Goal: Task Accomplishment & Management: Use online tool/utility

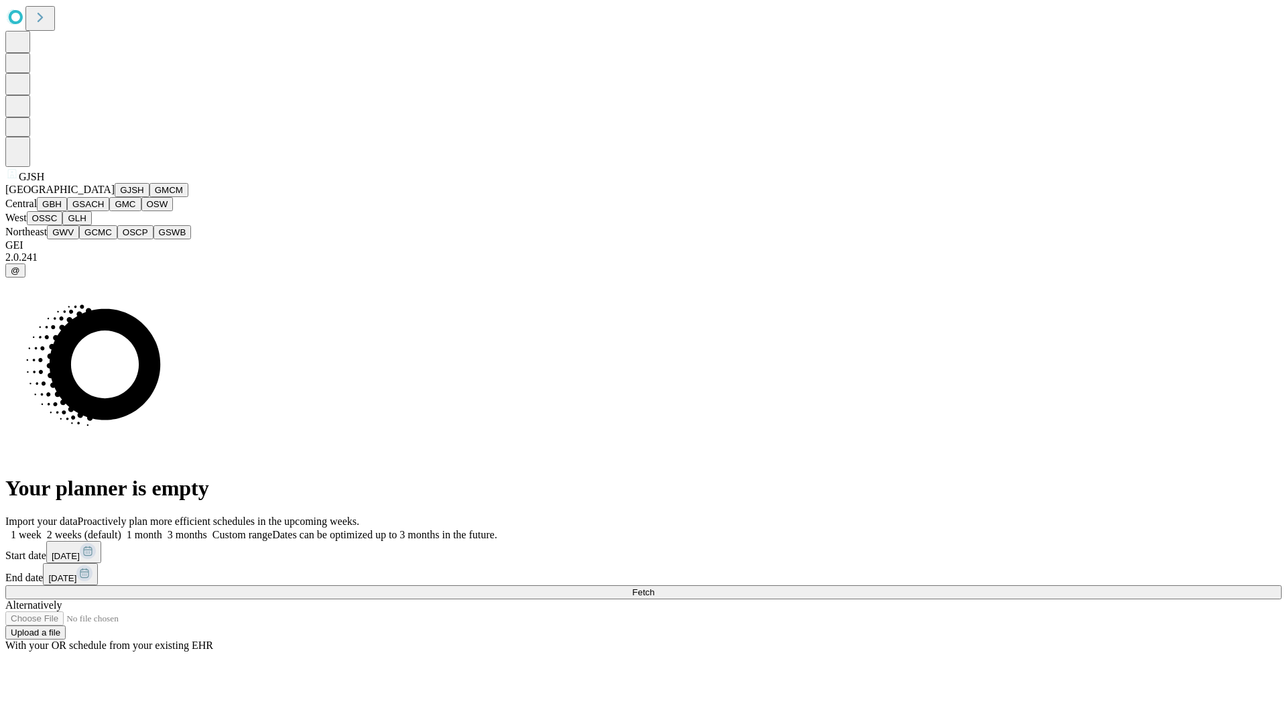
click at [115, 197] on button "GJSH" at bounding box center [132, 190] width 35 height 14
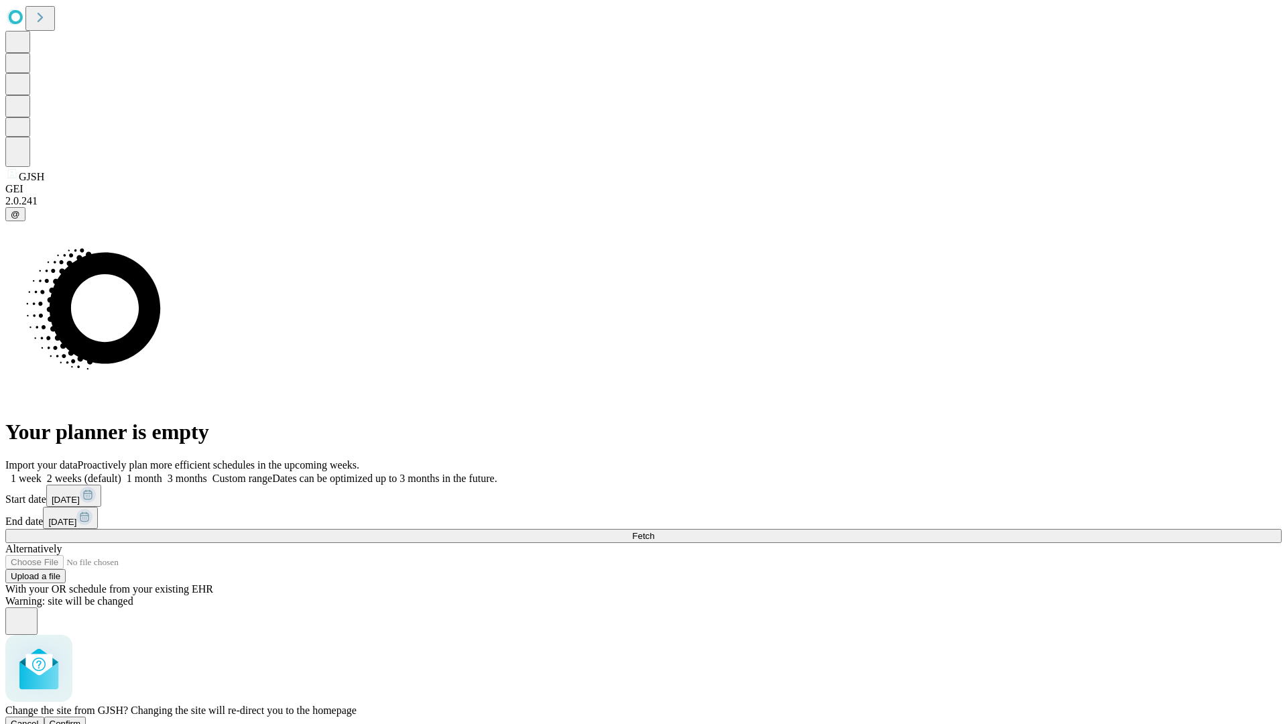
click at [81, 719] on span "Confirm" at bounding box center [66, 724] width 32 height 10
click at [121, 473] on label "2 weeks (default)" at bounding box center [82, 478] width 80 height 11
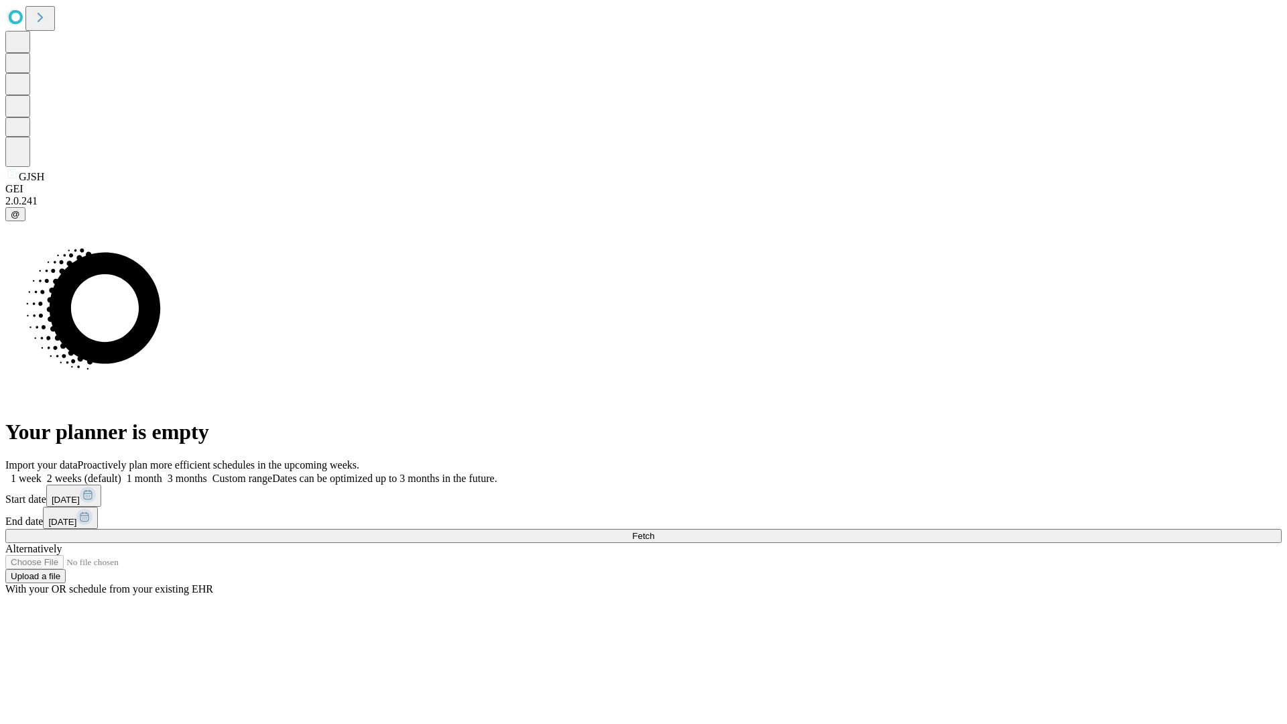
click at [654, 531] on span "Fetch" at bounding box center [643, 536] width 22 height 10
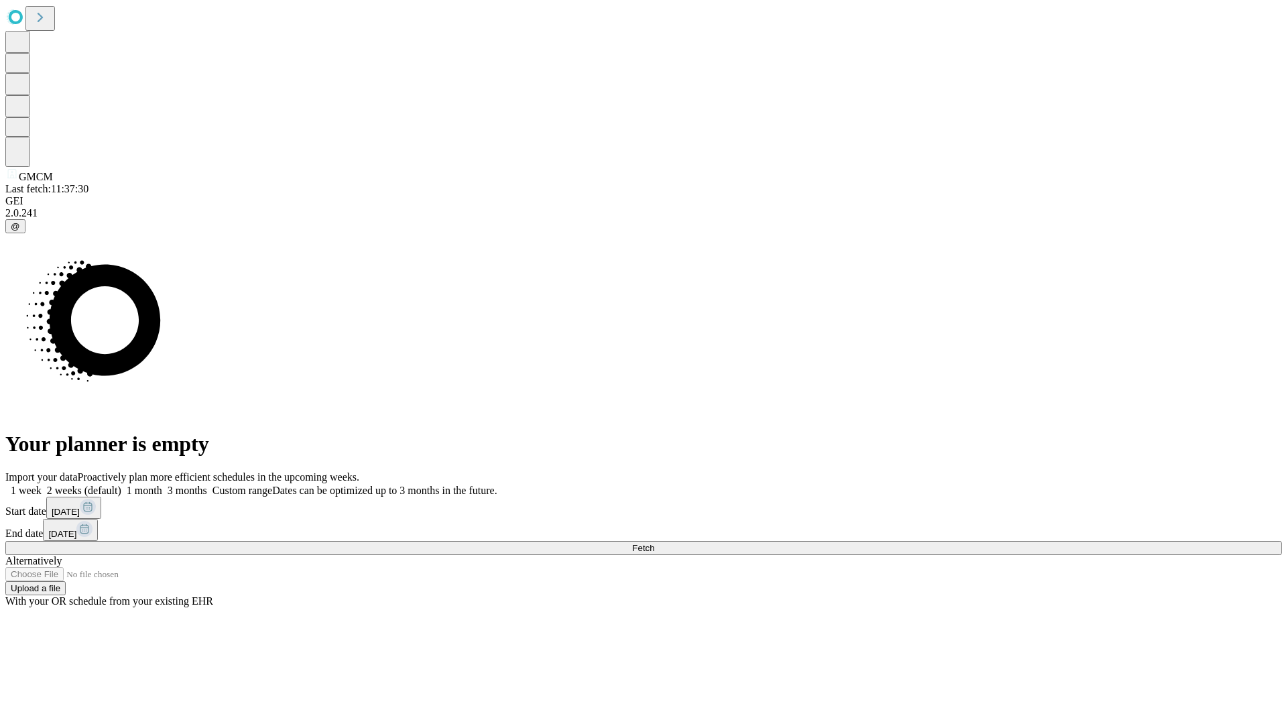
click at [121, 485] on label "2 weeks (default)" at bounding box center [82, 490] width 80 height 11
click at [654, 543] on span "Fetch" at bounding box center [643, 548] width 22 height 10
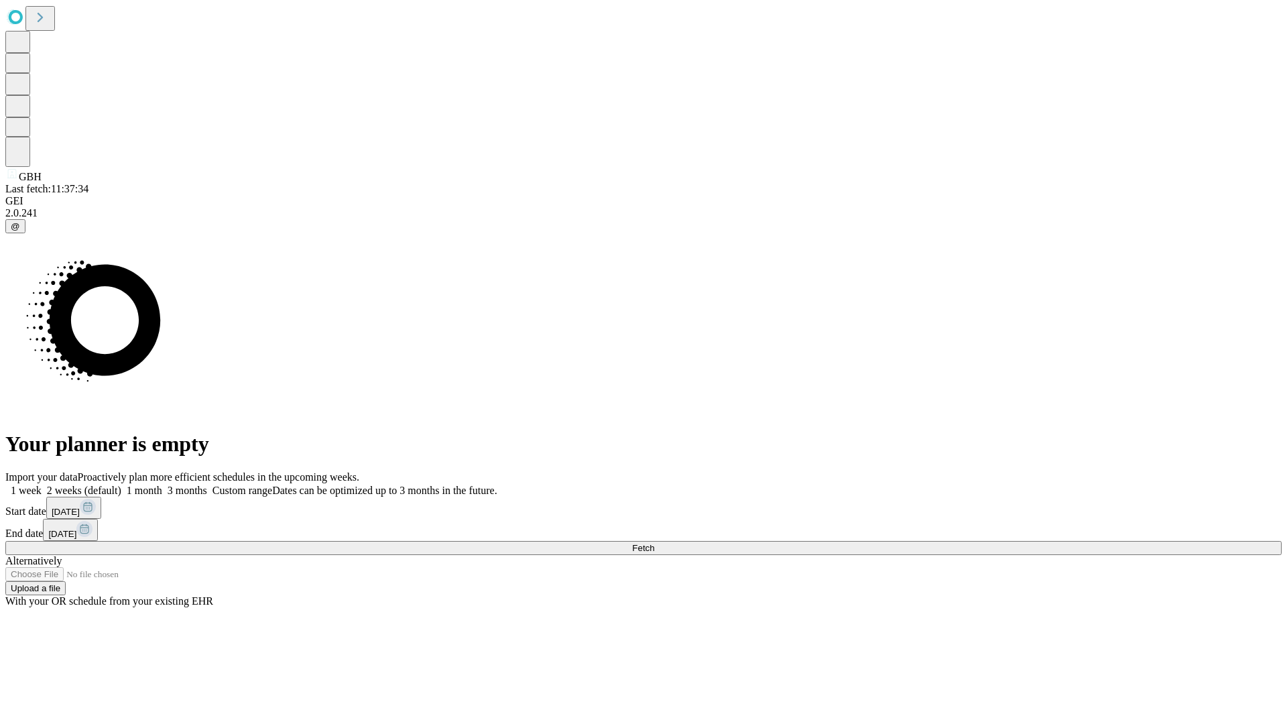
click at [654, 543] on span "Fetch" at bounding box center [643, 548] width 22 height 10
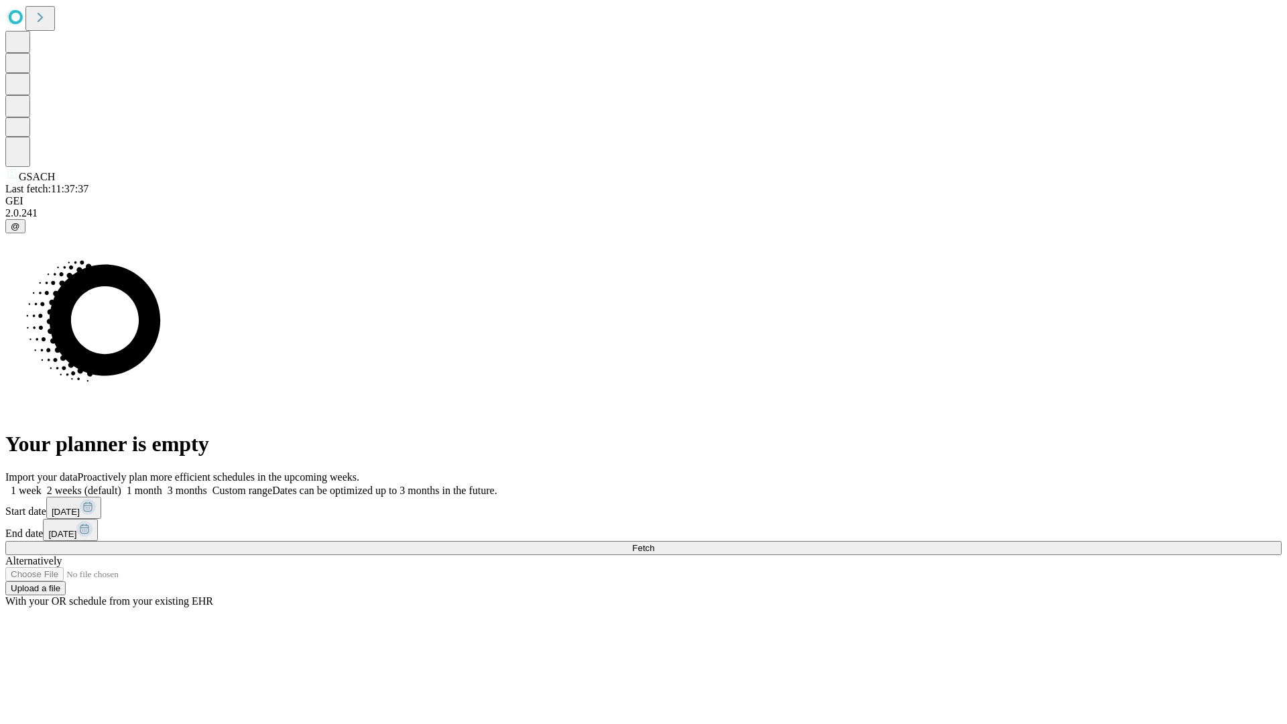
click at [121, 485] on label "2 weeks (default)" at bounding box center [82, 490] width 80 height 11
click at [654, 543] on span "Fetch" at bounding box center [643, 548] width 22 height 10
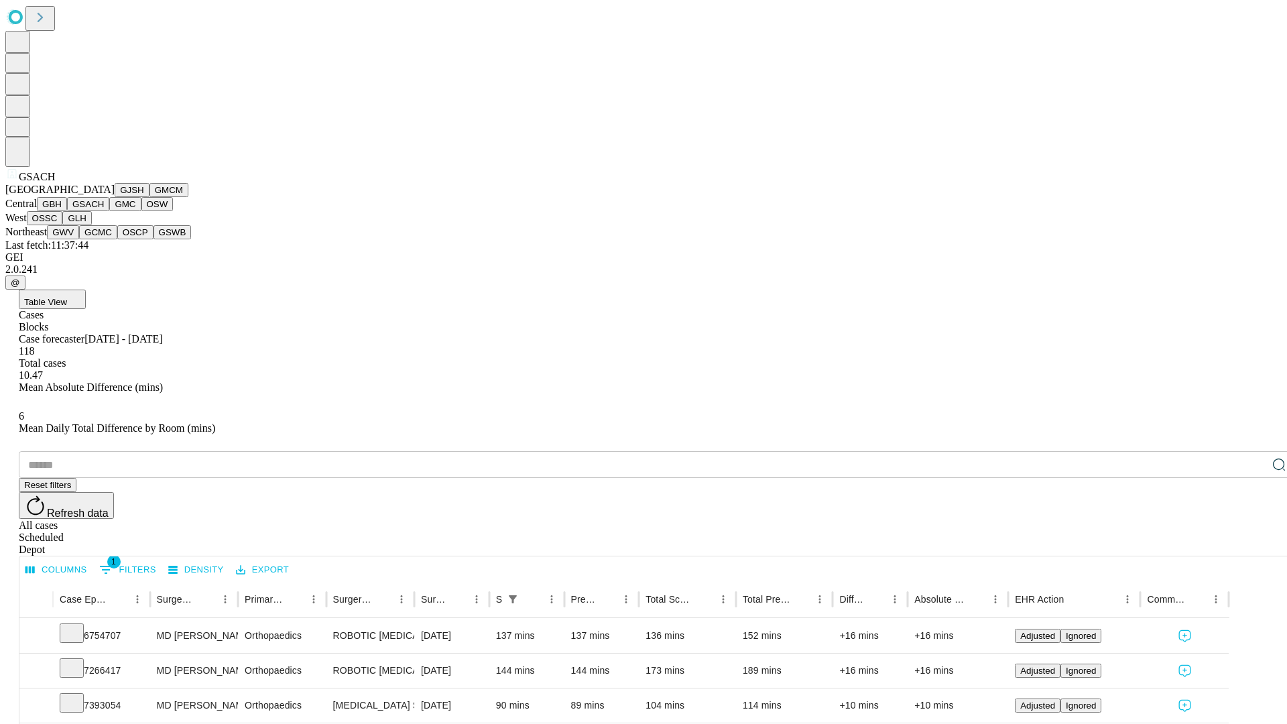
click at [109, 211] on button "GMC" at bounding box center [125, 204] width 32 height 14
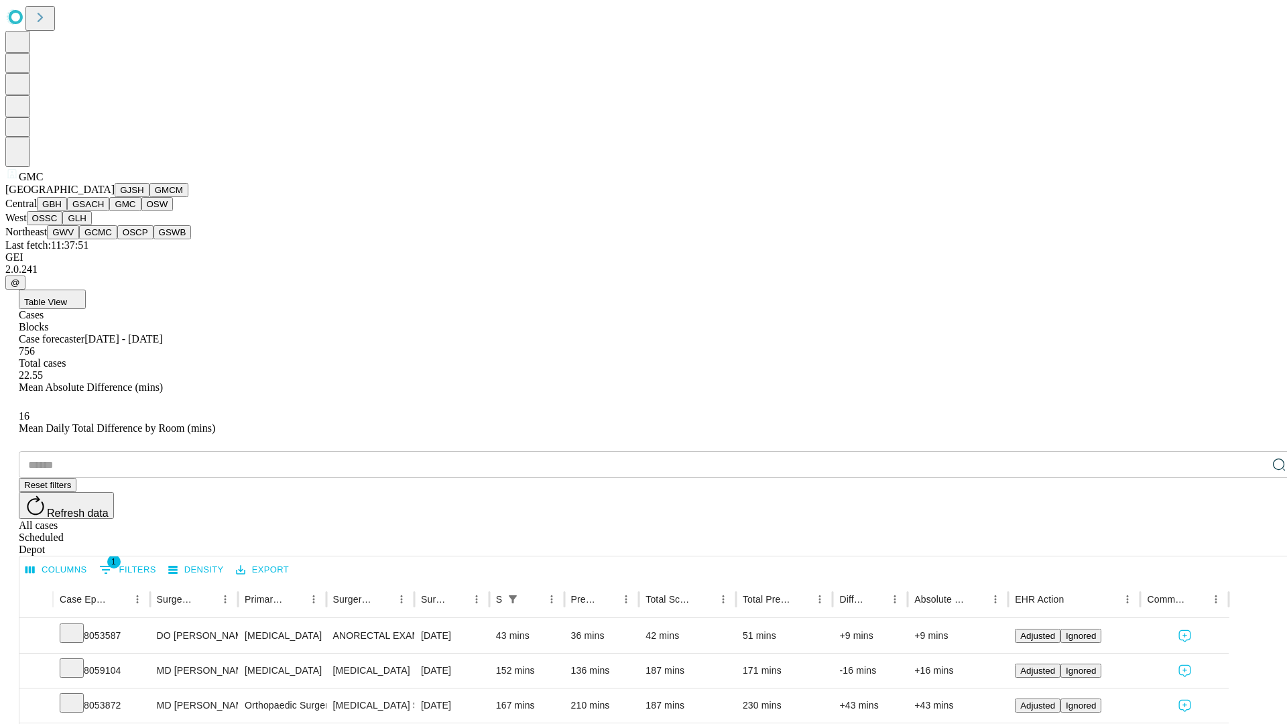
click at [141, 211] on button "OSW" at bounding box center [157, 204] width 32 height 14
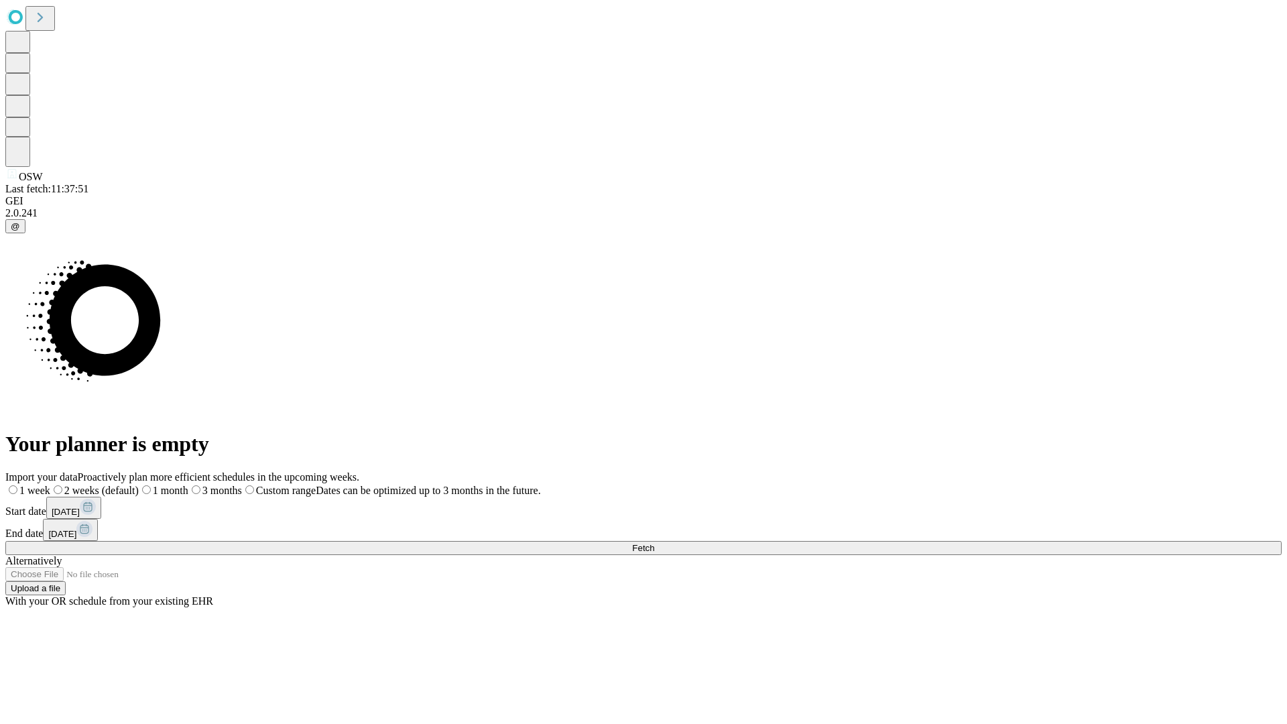
click at [139, 485] on label "2 weeks (default)" at bounding box center [94, 490] width 88 height 11
click at [654, 543] on span "Fetch" at bounding box center [643, 548] width 22 height 10
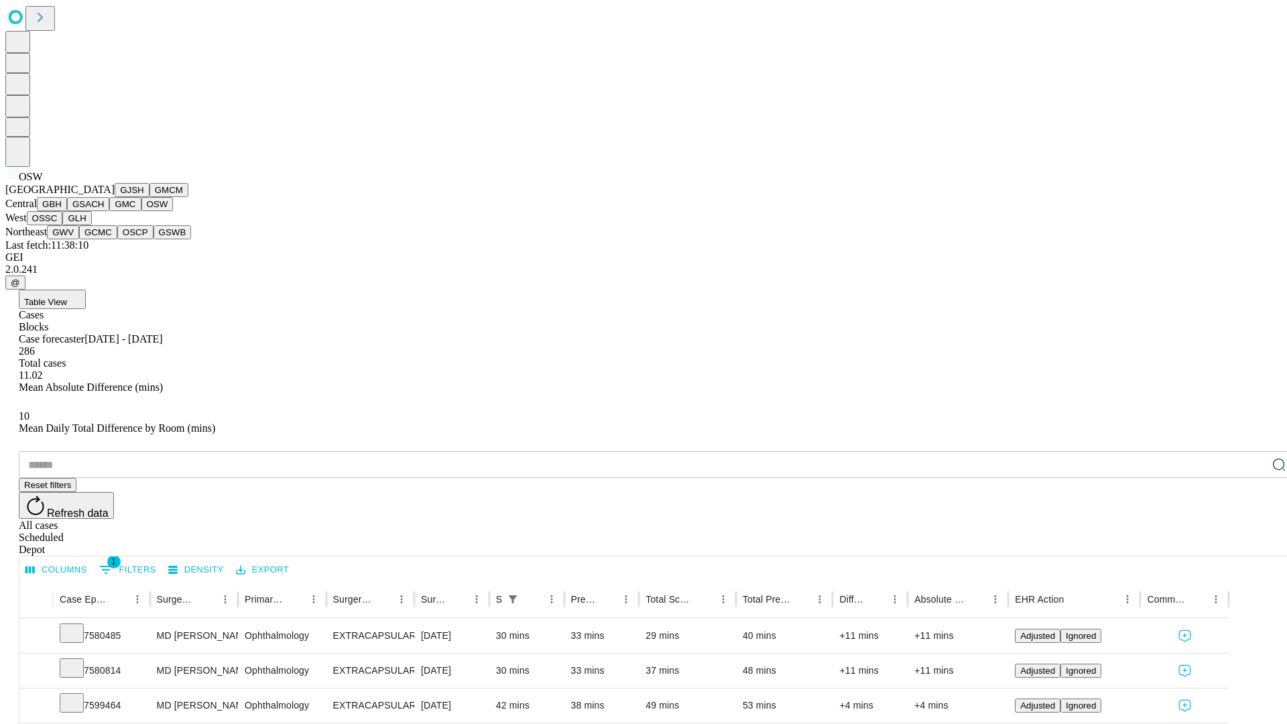
click at [63, 225] on button "OSSC" at bounding box center [45, 218] width 36 height 14
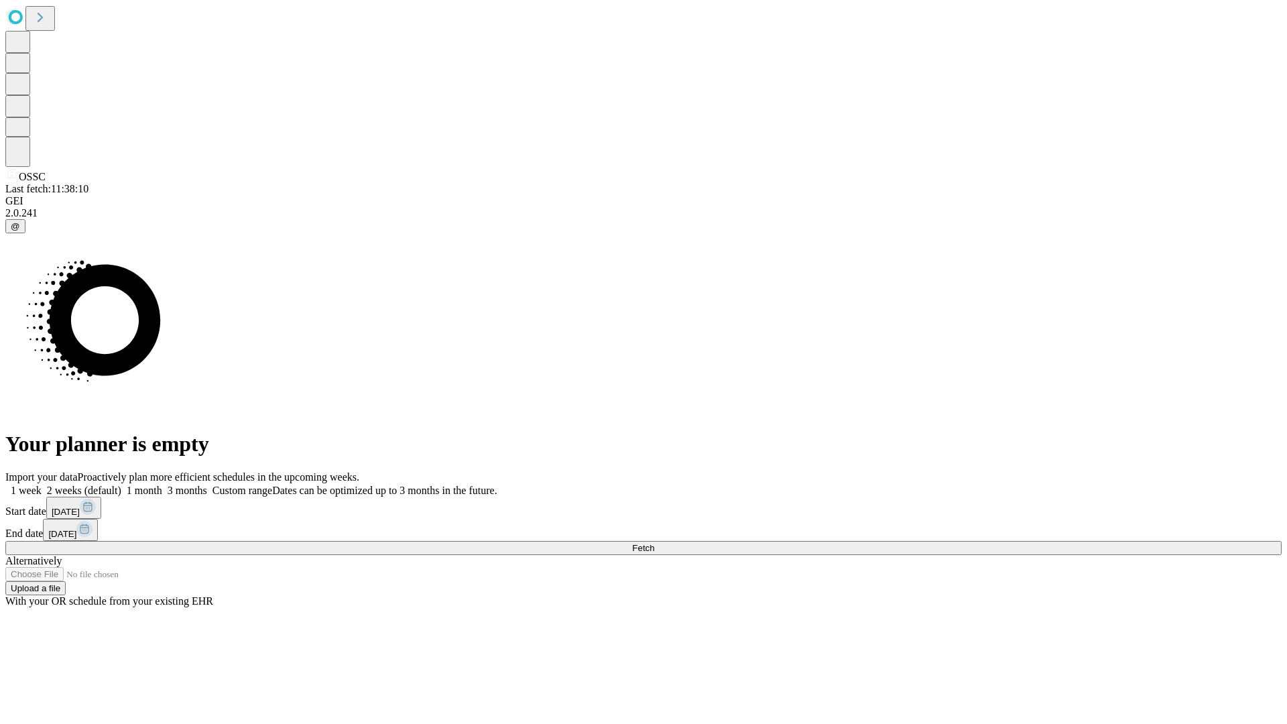
click at [121, 485] on label "2 weeks (default)" at bounding box center [82, 490] width 80 height 11
click at [654, 543] on span "Fetch" at bounding box center [643, 548] width 22 height 10
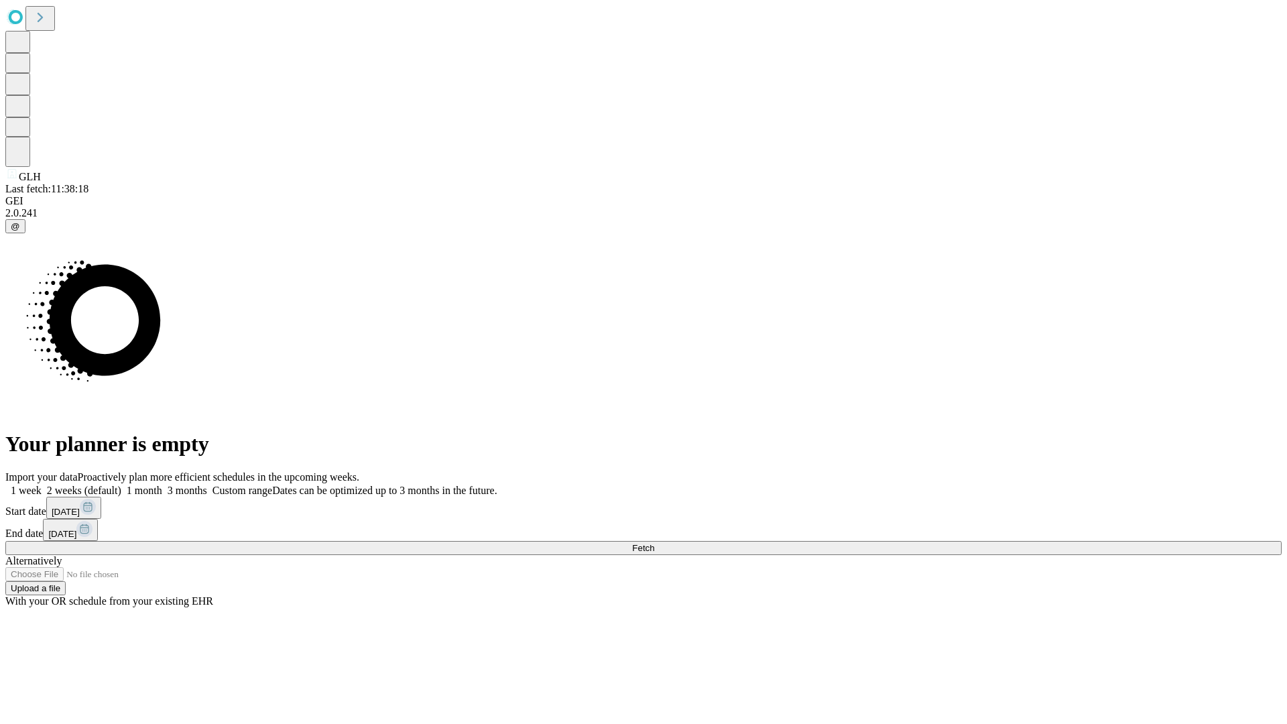
click at [121, 485] on label "2 weeks (default)" at bounding box center [82, 490] width 80 height 11
click at [654, 543] on span "Fetch" at bounding box center [643, 548] width 22 height 10
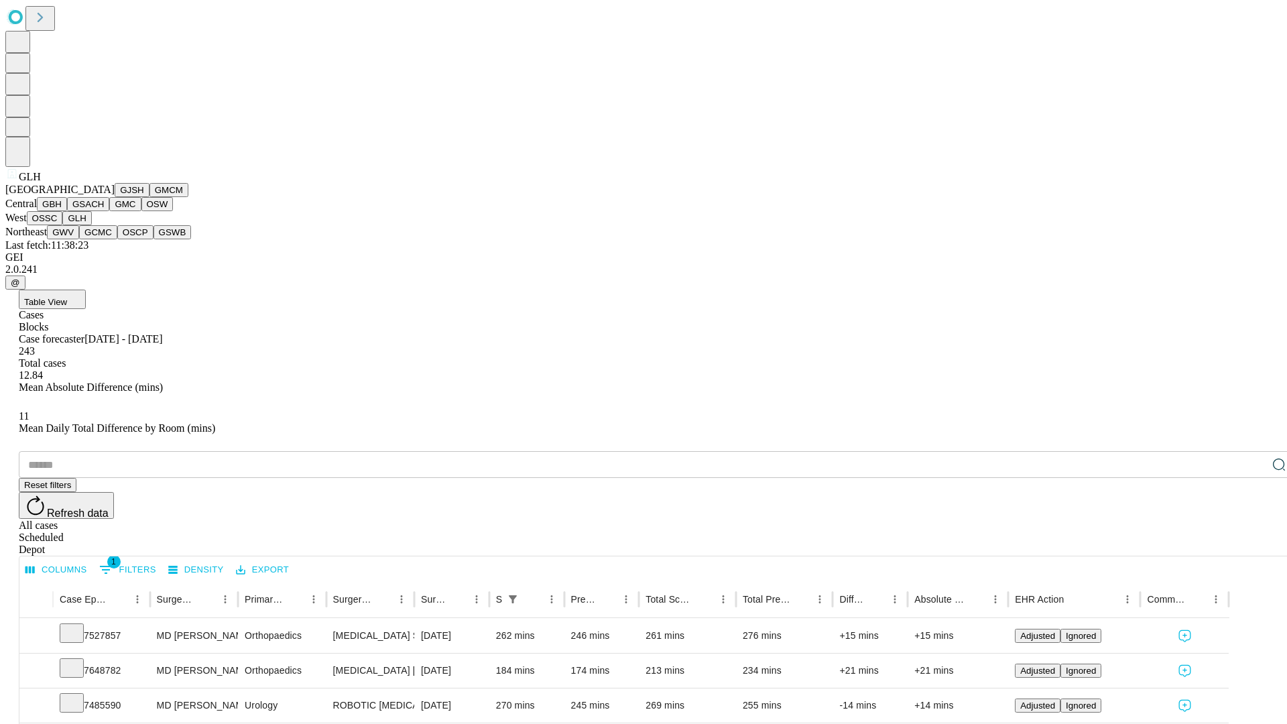
click at [79, 239] on button "GWV" at bounding box center [63, 232] width 32 height 14
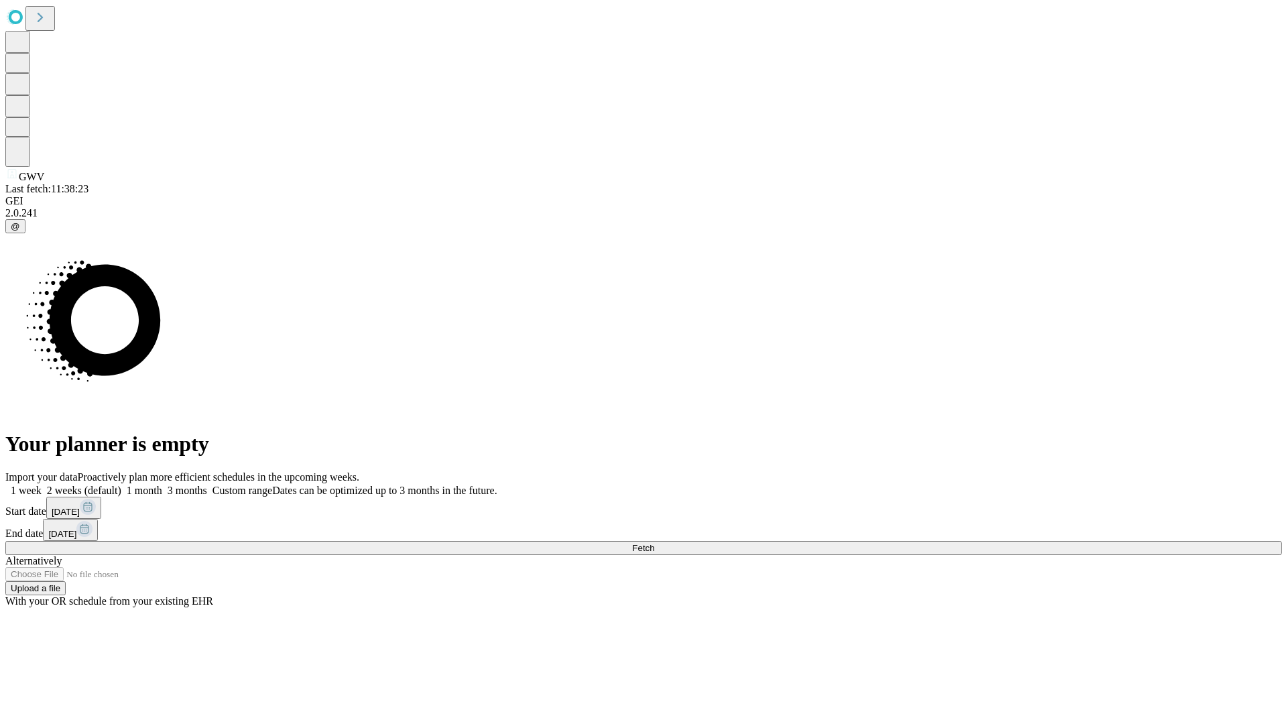
click at [121, 485] on label "2 weeks (default)" at bounding box center [82, 490] width 80 height 11
click at [654, 543] on span "Fetch" at bounding box center [643, 548] width 22 height 10
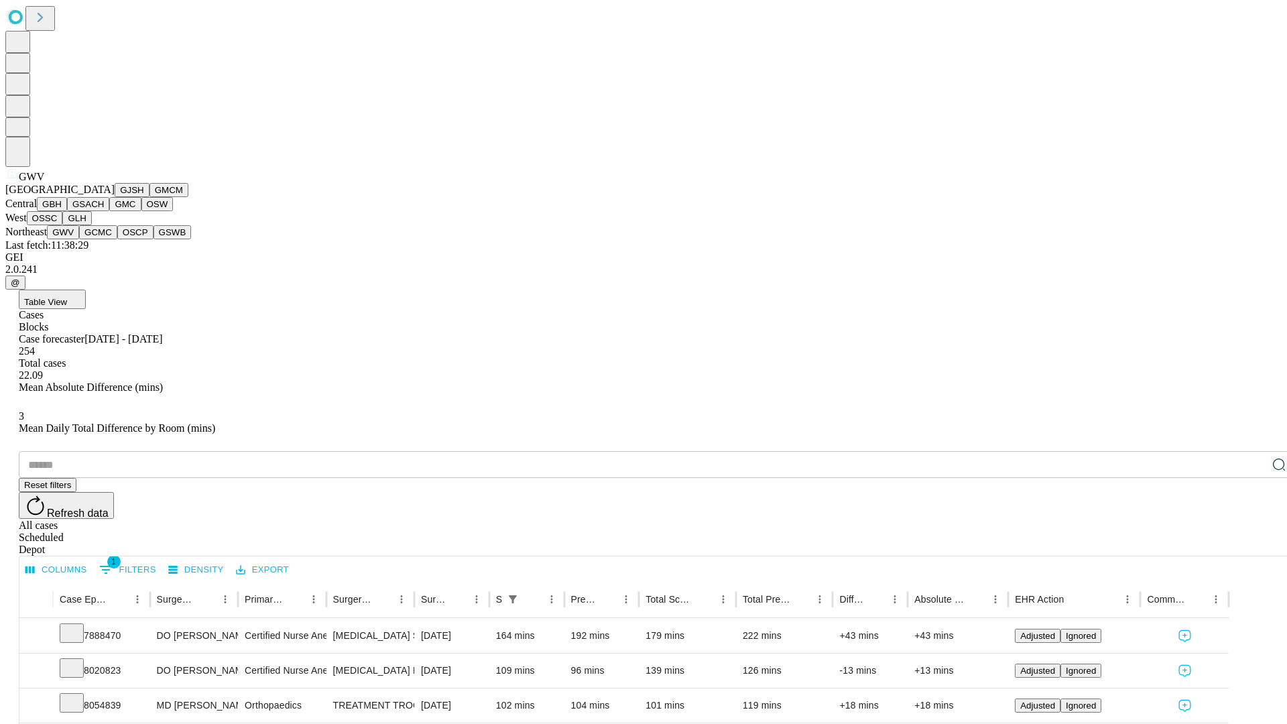
click at [104, 239] on button "GCMC" at bounding box center [98, 232] width 38 height 14
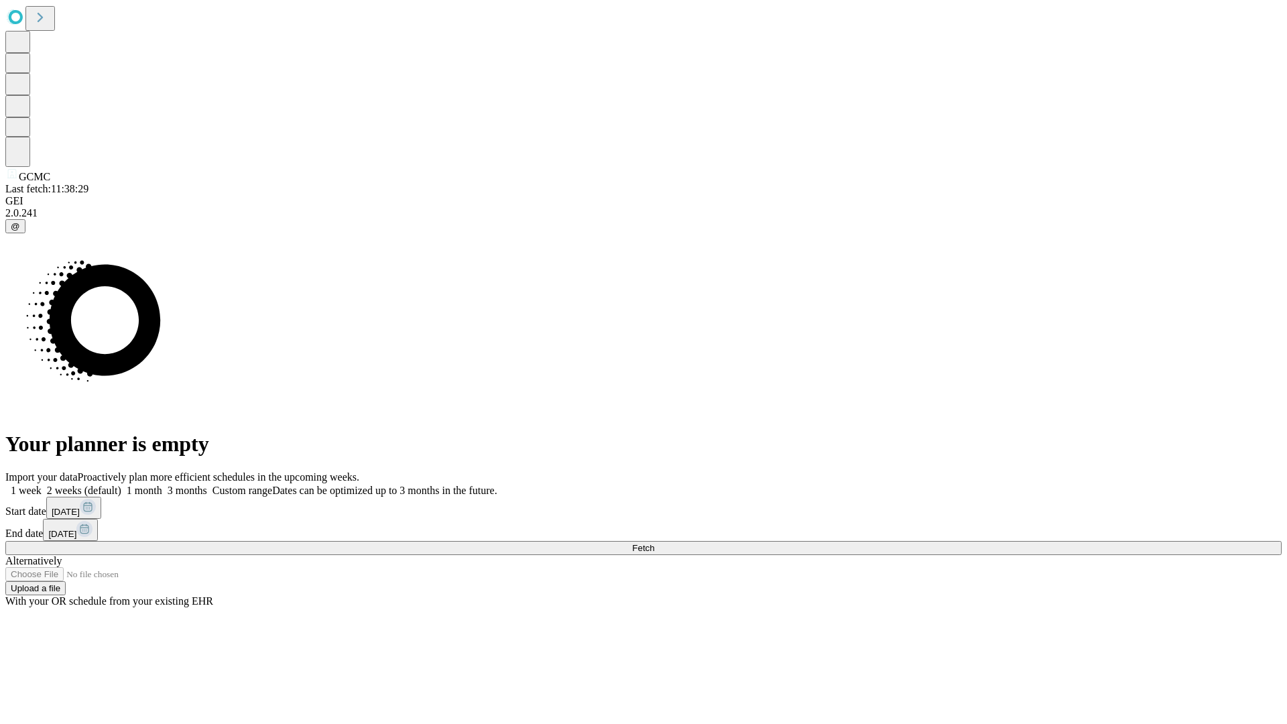
click at [121, 485] on label "2 weeks (default)" at bounding box center [82, 490] width 80 height 11
click at [654, 543] on span "Fetch" at bounding box center [643, 548] width 22 height 10
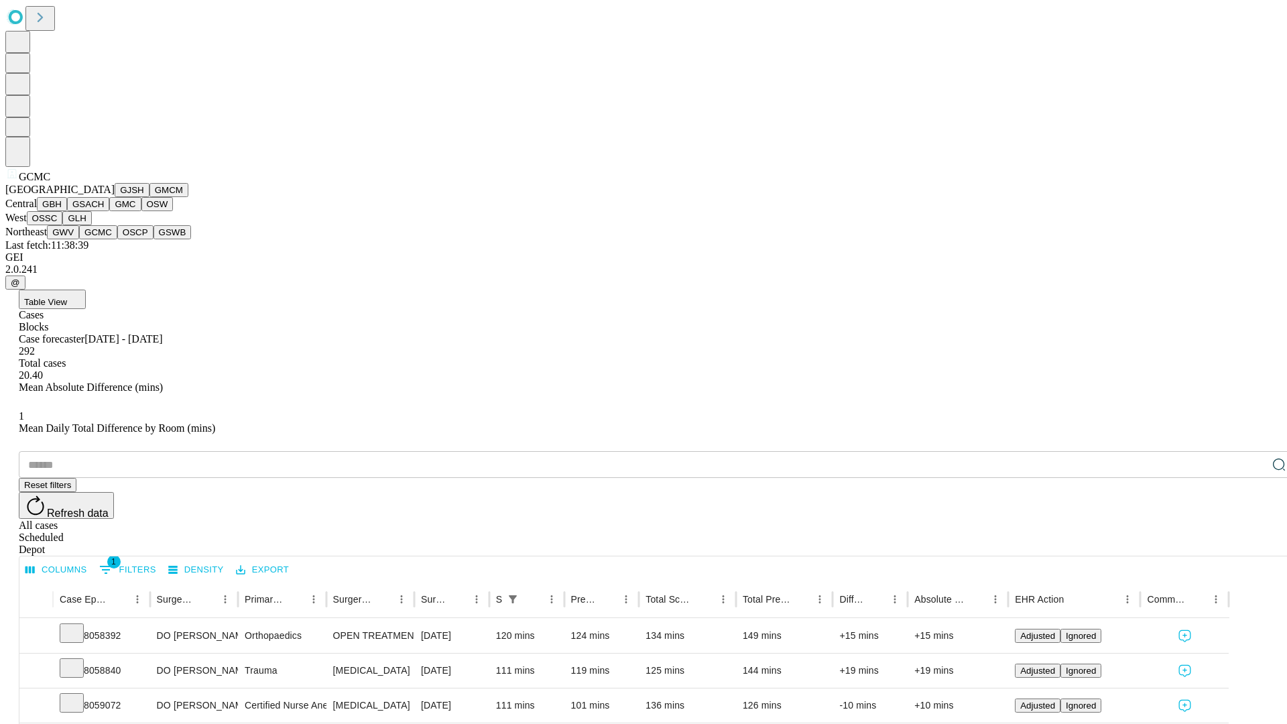
click at [117, 239] on button "OSCP" at bounding box center [135, 232] width 36 height 14
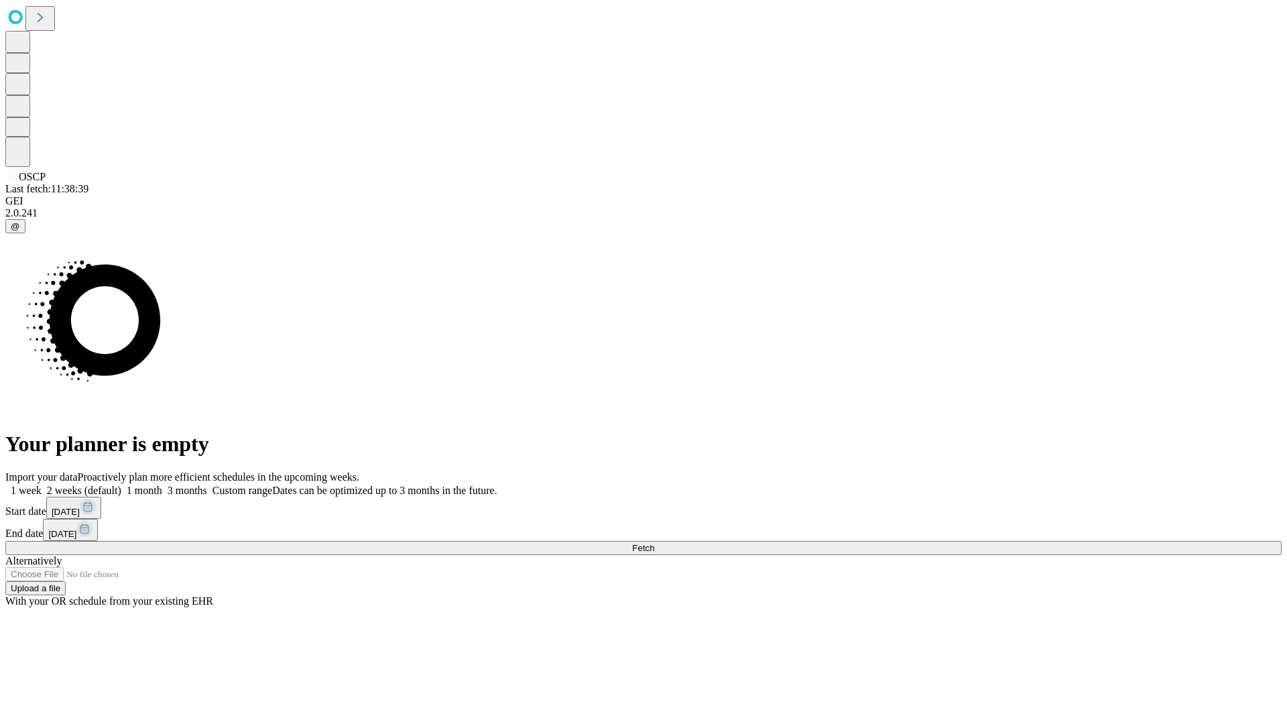
click at [121, 485] on label "2 weeks (default)" at bounding box center [82, 490] width 80 height 11
click at [654, 543] on span "Fetch" at bounding box center [643, 548] width 22 height 10
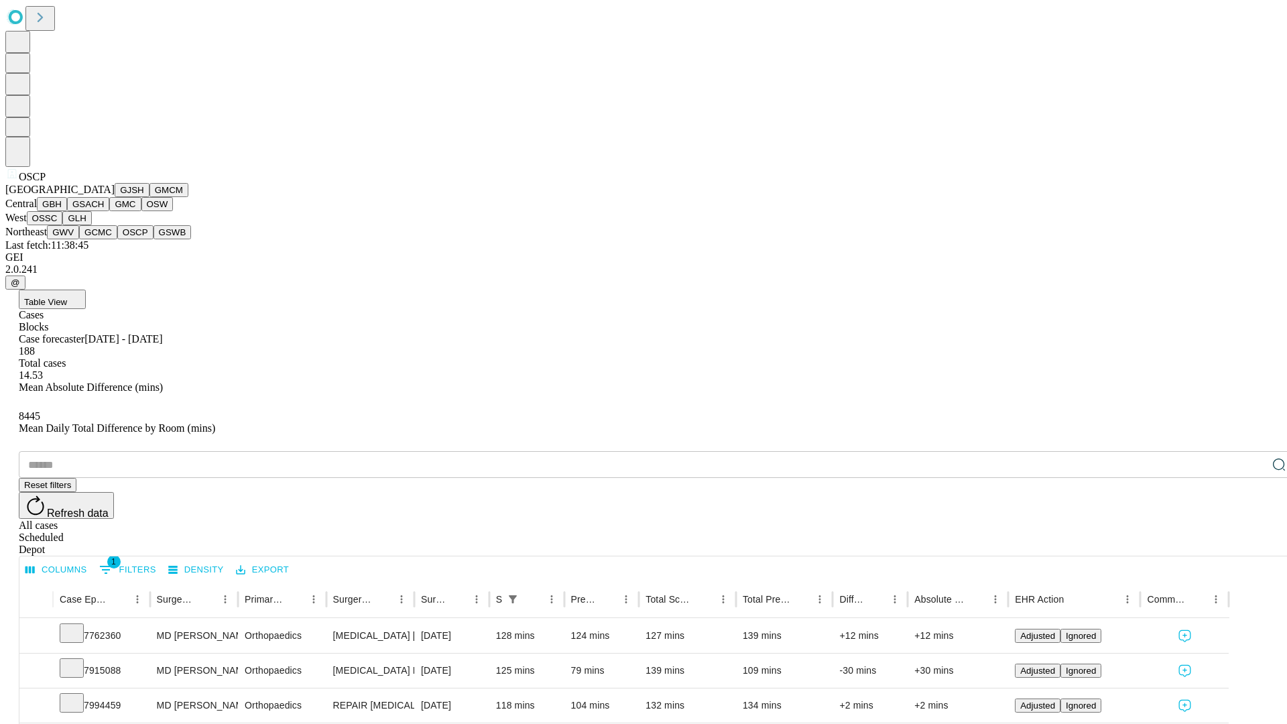
click at [154, 239] on button "GSWB" at bounding box center [173, 232] width 38 height 14
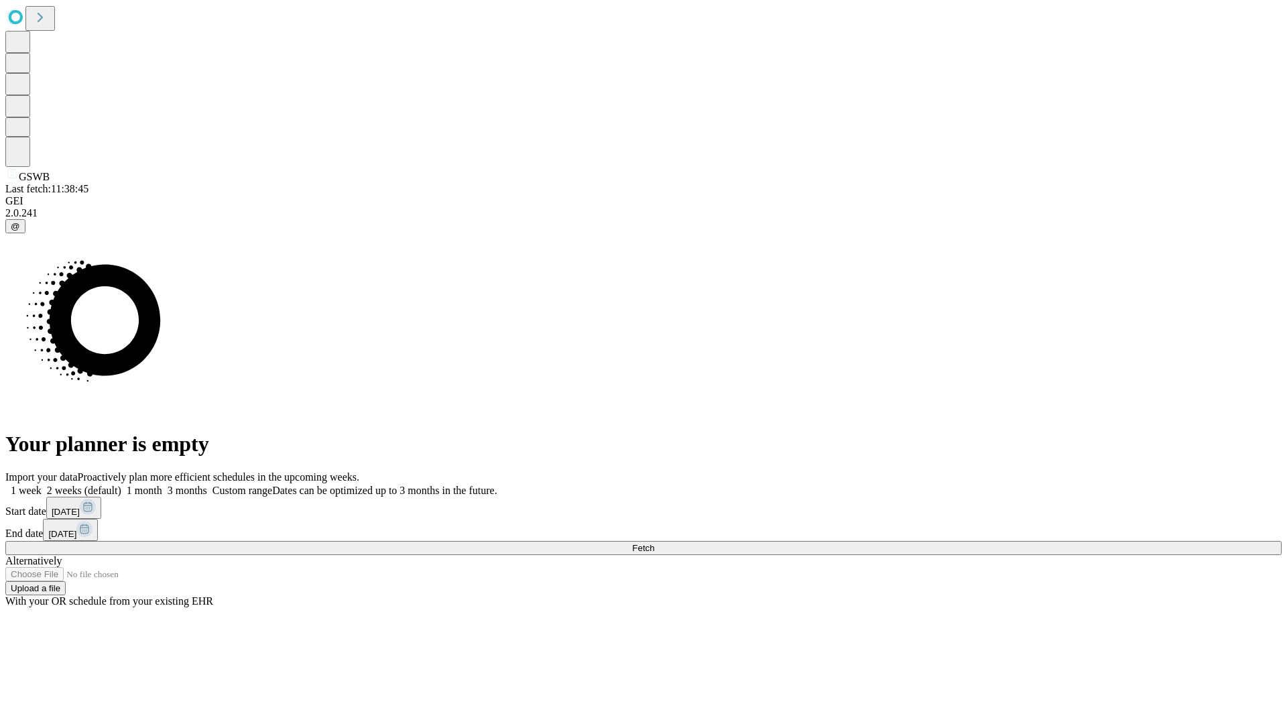
click at [121, 485] on label "2 weeks (default)" at bounding box center [82, 490] width 80 height 11
click at [654, 543] on span "Fetch" at bounding box center [643, 548] width 22 height 10
